Goal: Feedback & Contribution: Leave review/rating

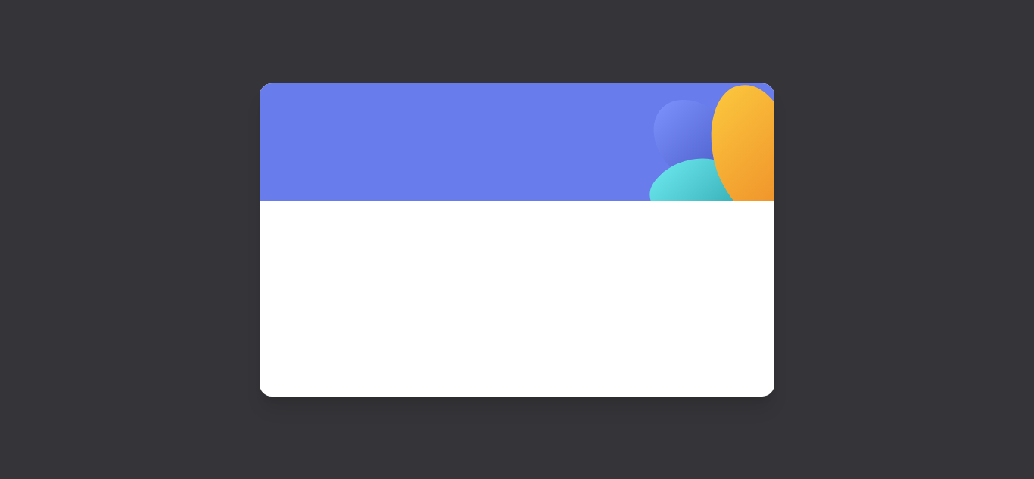
click at [993, 23] on div at bounding box center [517, 239] width 1034 height 479
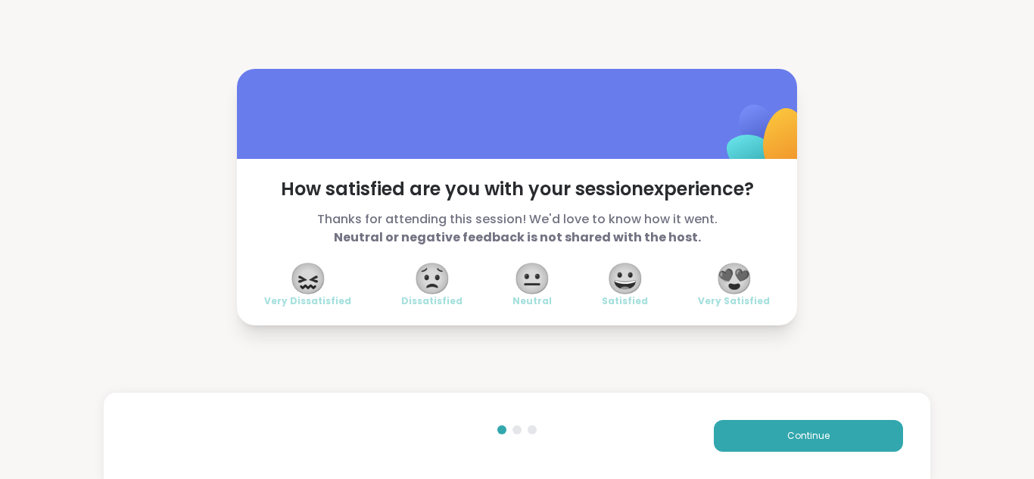
click at [726, 292] on span "😍" at bounding box center [734, 278] width 38 height 27
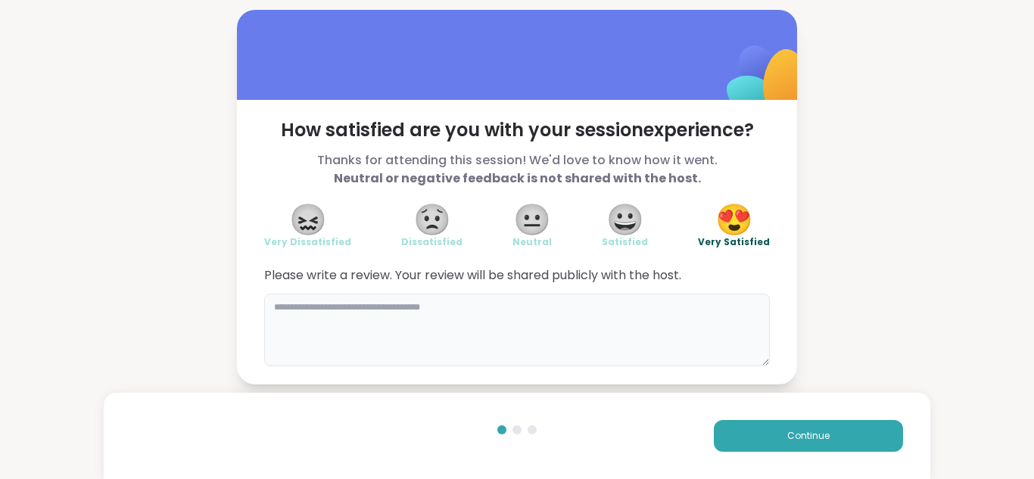
click at [460, 309] on textarea at bounding box center [516, 330] width 505 height 73
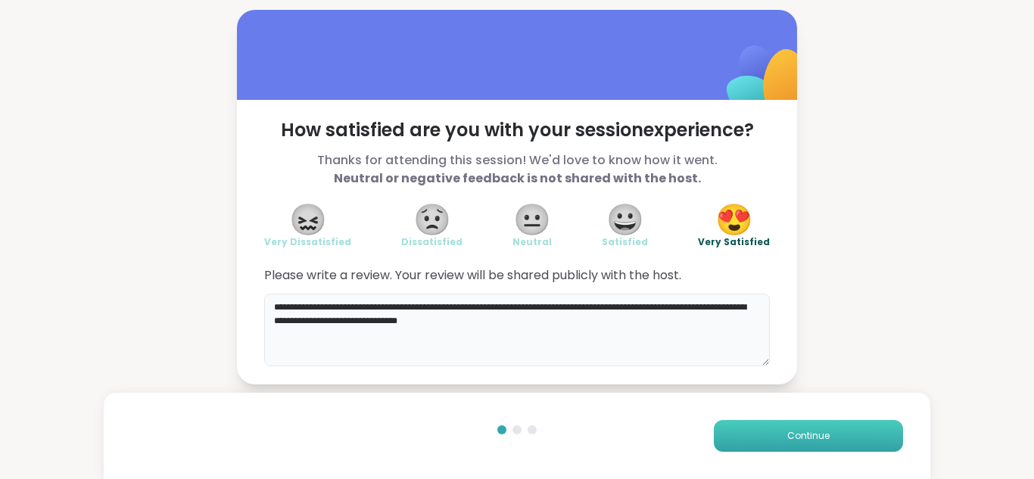
type textarea "**********"
click at [865, 427] on button "Continue" at bounding box center [807, 436] width 189 height 32
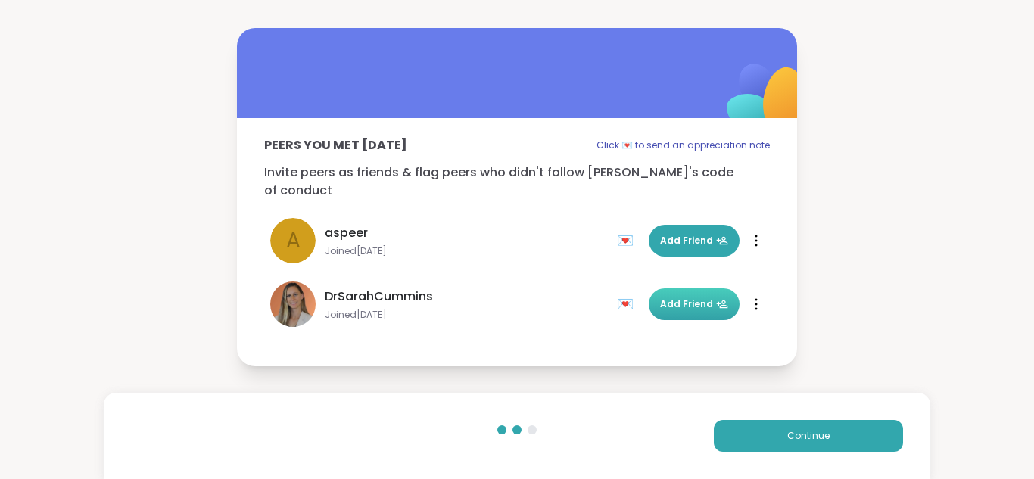
click at [670, 304] on button "Add Friend" at bounding box center [693, 304] width 91 height 32
click at [748, 292] on div at bounding box center [755, 304] width 15 height 24
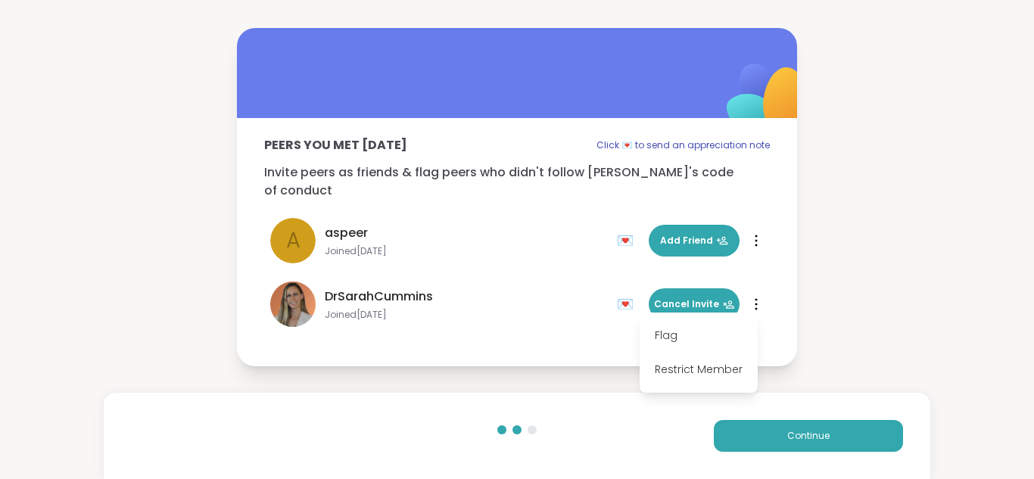
click at [754, 292] on div "Flag Restrict Member" at bounding box center [755, 304] width 15 height 24
click at [754, 292] on div at bounding box center [755, 304] width 15 height 24
click at [753, 292] on div "Flag Restrict Member" at bounding box center [755, 304] width 15 height 24
click at [753, 292] on div at bounding box center [755, 304] width 15 height 24
click at [753, 292] on div "Flag Restrict Member" at bounding box center [755, 304] width 15 height 24
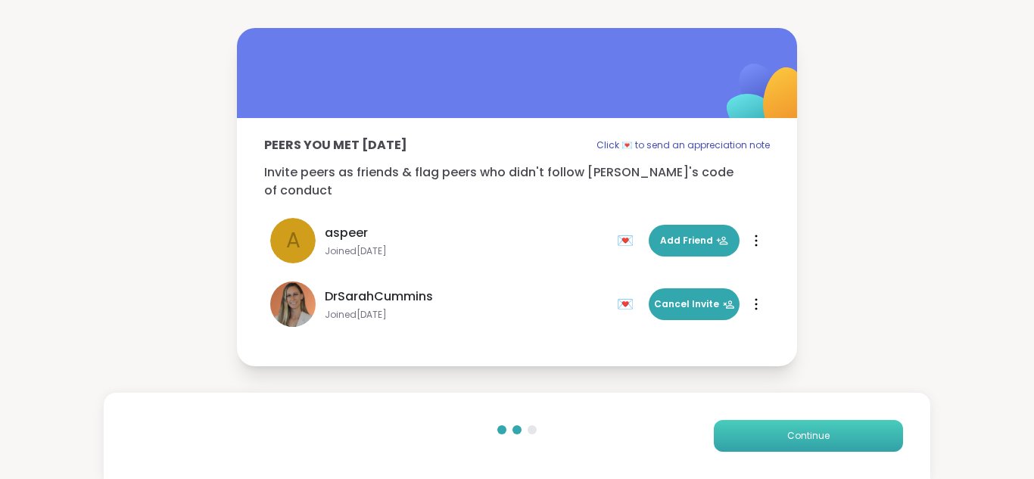
click at [807, 434] on span "Continue" at bounding box center [808, 436] width 42 height 14
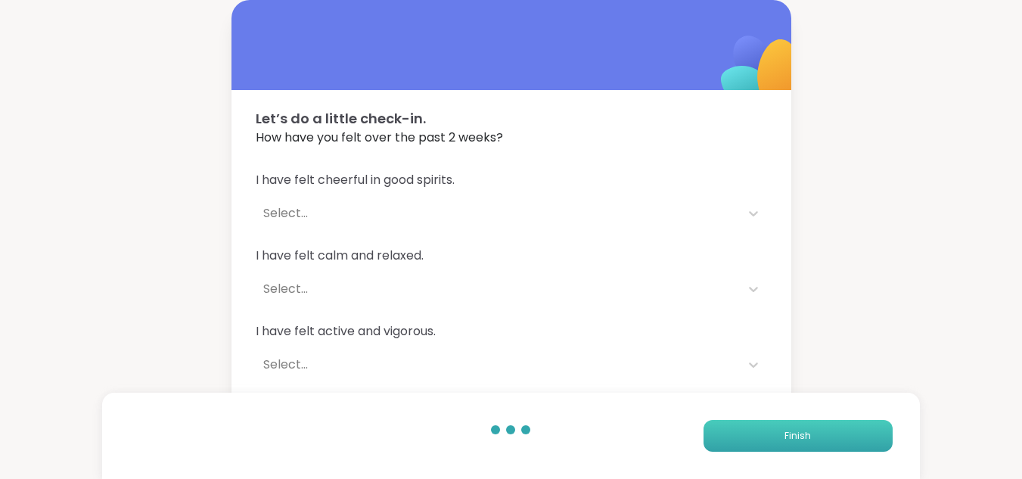
click at [760, 426] on button "Finish" at bounding box center [798, 436] width 189 height 32
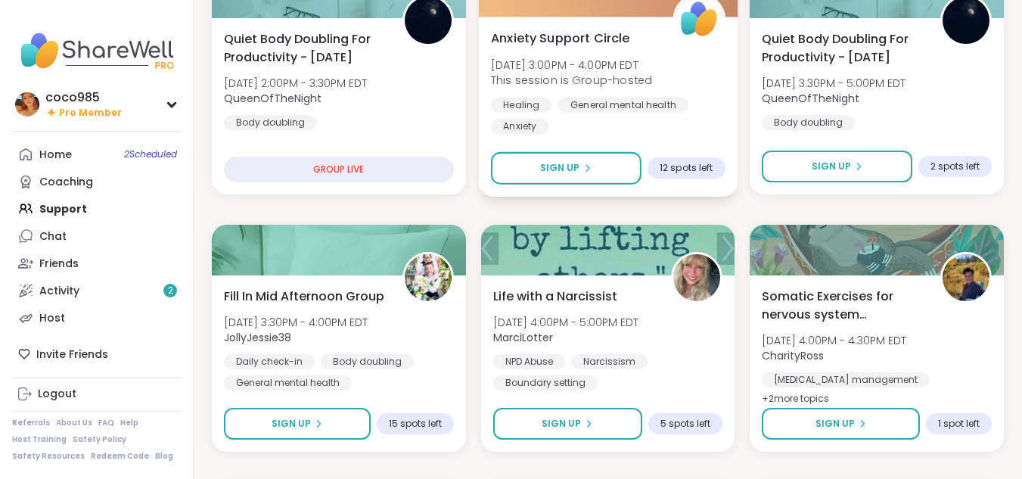
scroll to position [245, 0]
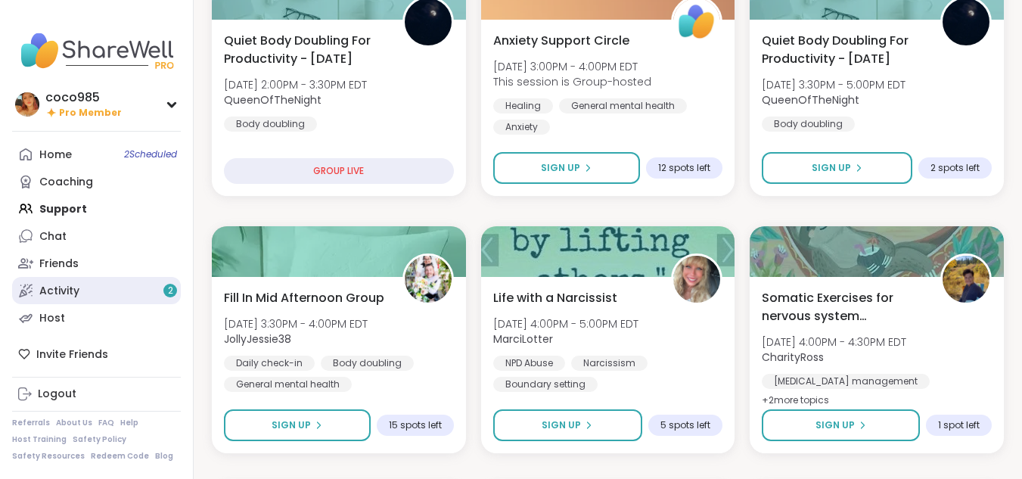
click at [107, 283] on link "Activity 2" at bounding box center [96, 290] width 169 height 27
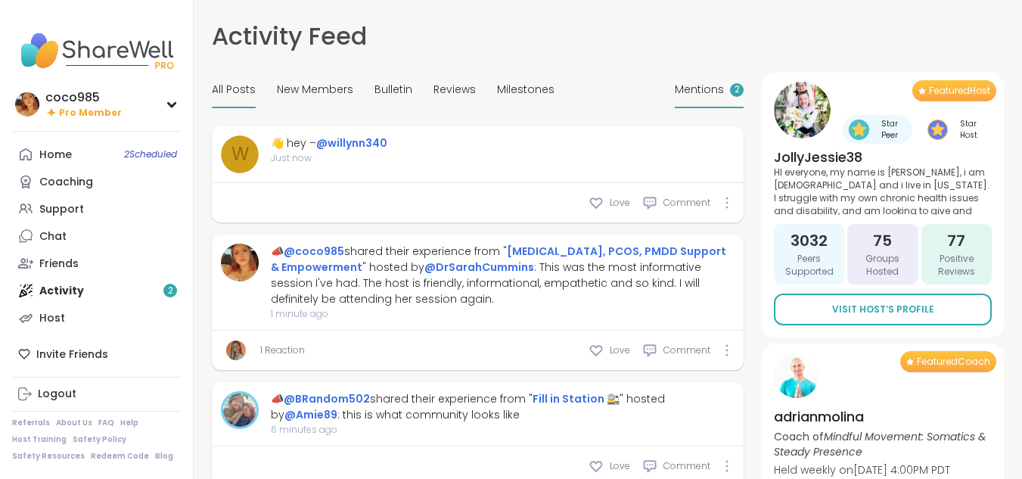
click at [726, 84] on div "Mentions 2" at bounding box center [709, 91] width 69 height 36
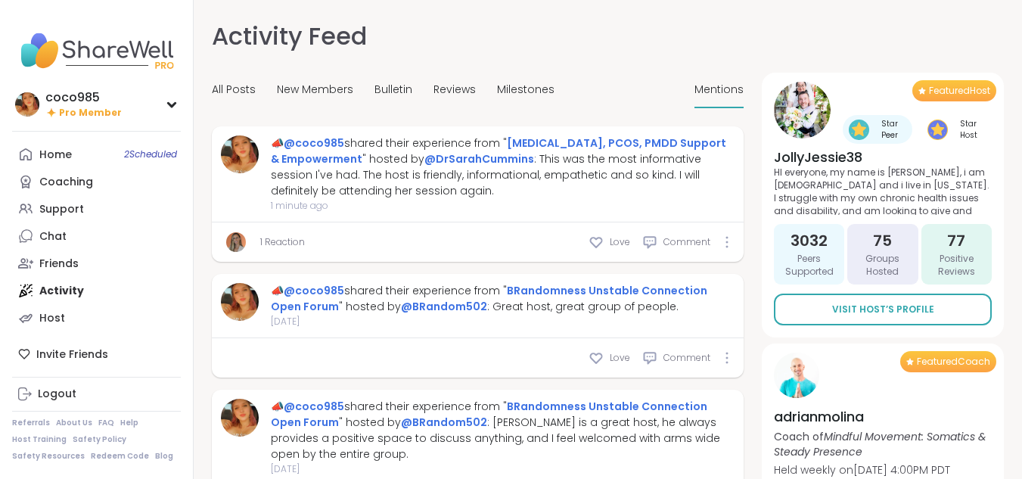
click at [289, 241] on link "1 Reaction" at bounding box center [282, 242] width 45 height 14
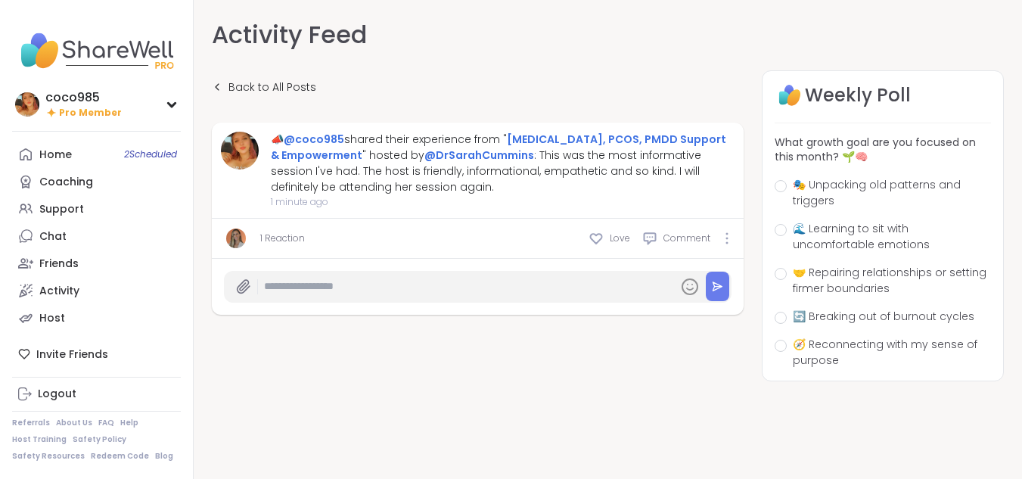
click at [282, 236] on link "1 Reaction" at bounding box center [282, 239] width 45 height 14
click at [233, 81] on span "Back to All Posts" at bounding box center [272, 87] width 88 height 16
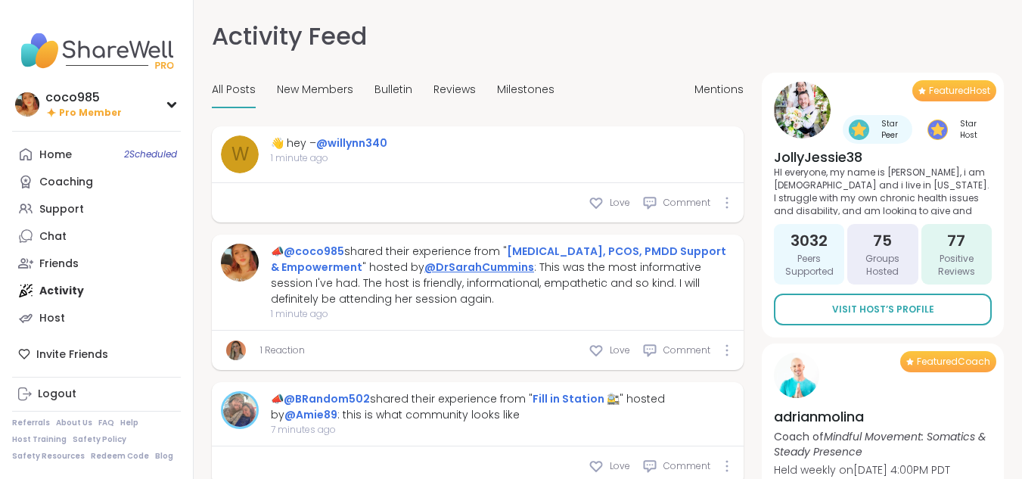
click at [446, 271] on link "@DrSarahCummins" at bounding box center [479, 267] width 110 height 15
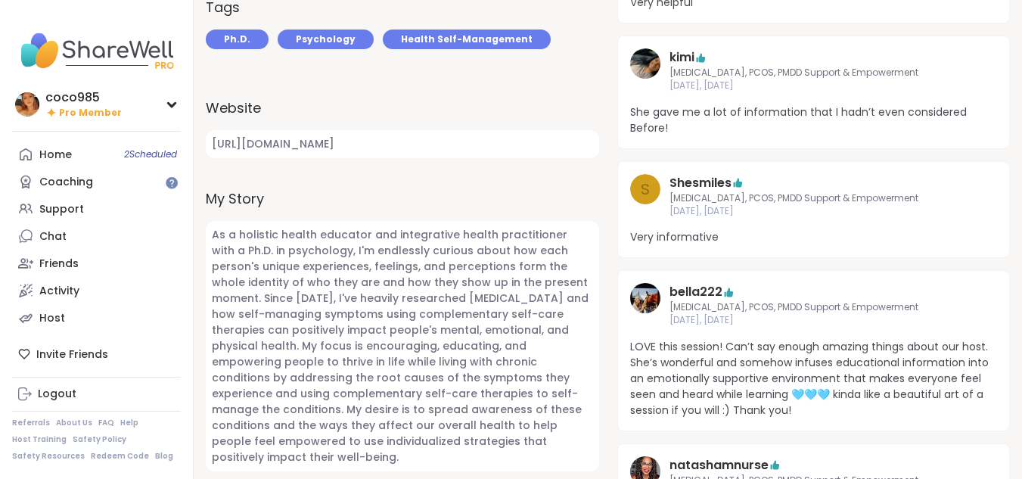
scroll to position [524, 0]
